Goal: Find specific page/section: Find specific page/section

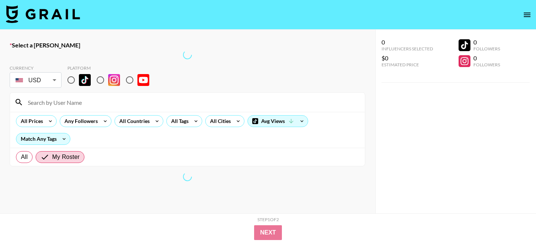
click at [42, 12] on img at bounding box center [43, 14] width 74 height 18
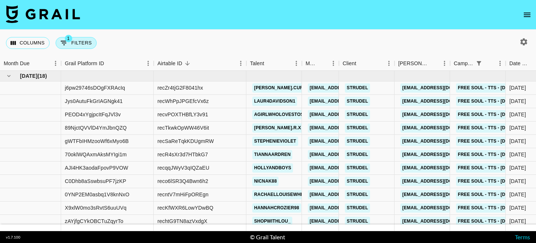
click at [85, 46] on button "1 Filters" at bounding box center [76, 43] width 41 height 12
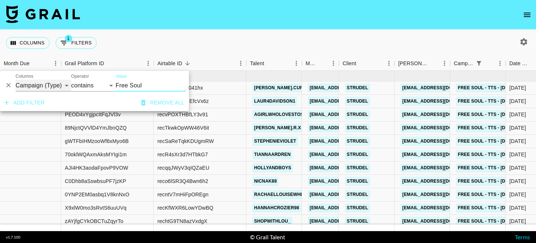
click at [53, 85] on select "Grail Platform ID Airtable ID Talent Manager Client [PERSON_NAME] Campaign (Typ…" at bounding box center [44, 86] width 56 height 12
select select "talentName"
click at [16, 80] on select "Grail Platform ID Airtable ID Talent Manager Client [PERSON_NAME] Campaign (Typ…" at bounding box center [44, 86] width 56 height 12
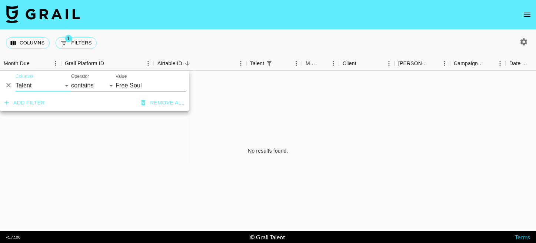
click at [125, 86] on input "Free Soul" at bounding box center [150, 86] width 70 height 12
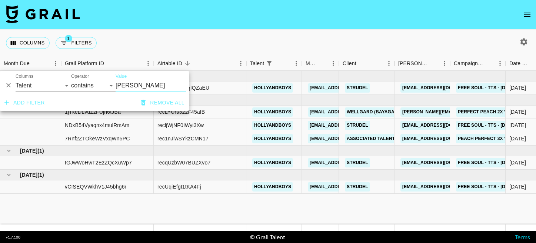
type input "[PERSON_NAME]"
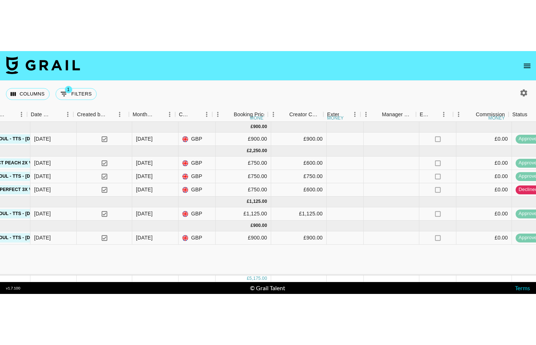
scroll to position [0, 473]
